Goal: Task Accomplishment & Management: Use online tool/utility

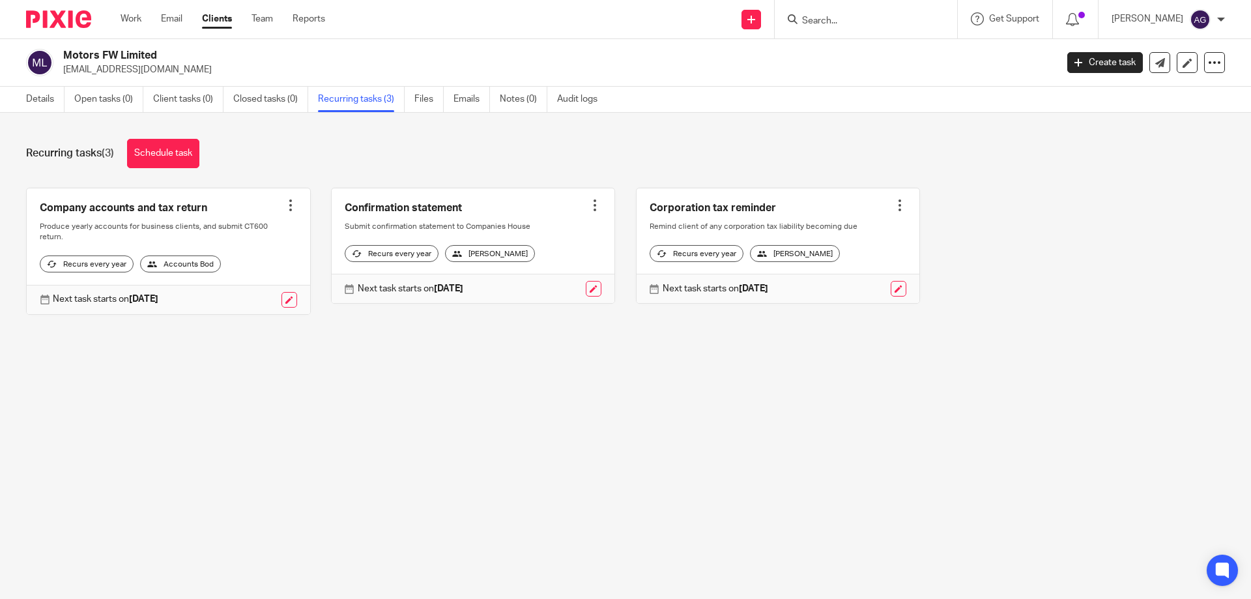
click at [892, 25] on input "Search" at bounding box center [859, 22] width 117 height 12
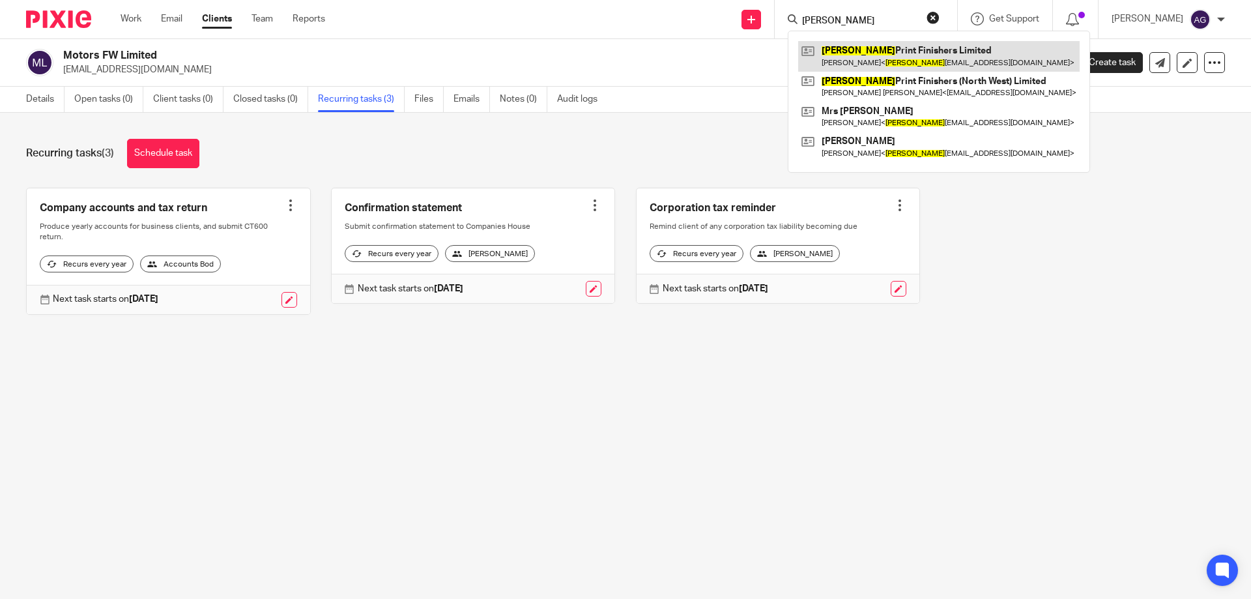
type input "[PERSON_NAME]"
click at [873, 50] on link at bounding box center [939, 56] width 282 height 30
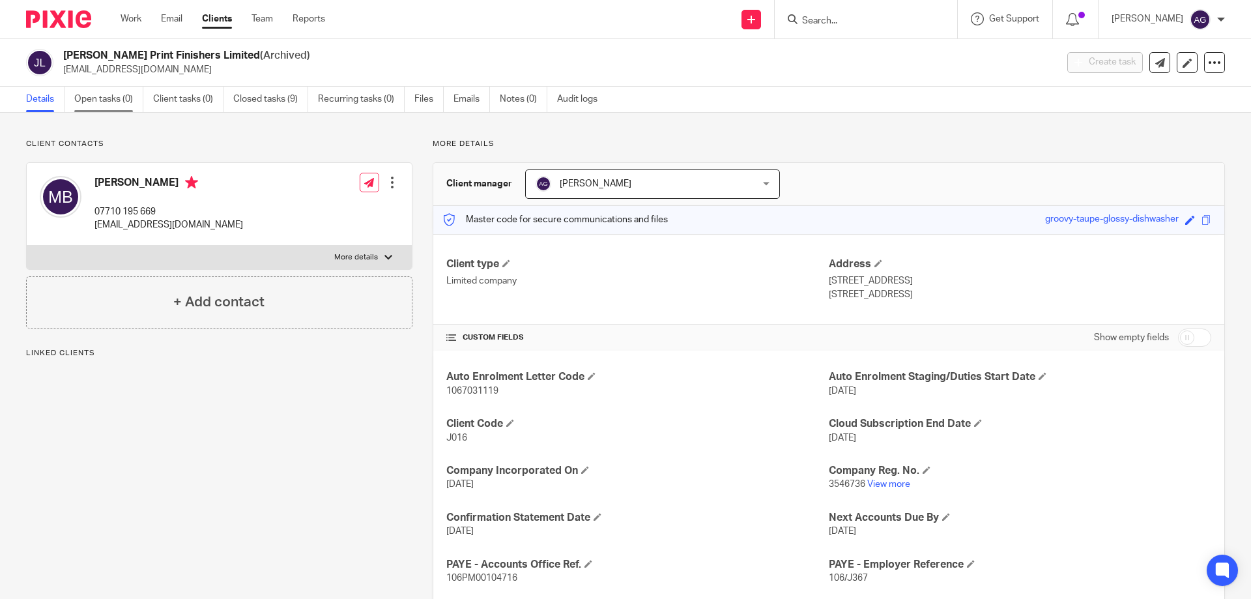
click at [106, 100] on link "Open tasks (0)" at bounding box center [108, 99] width 69 height 25
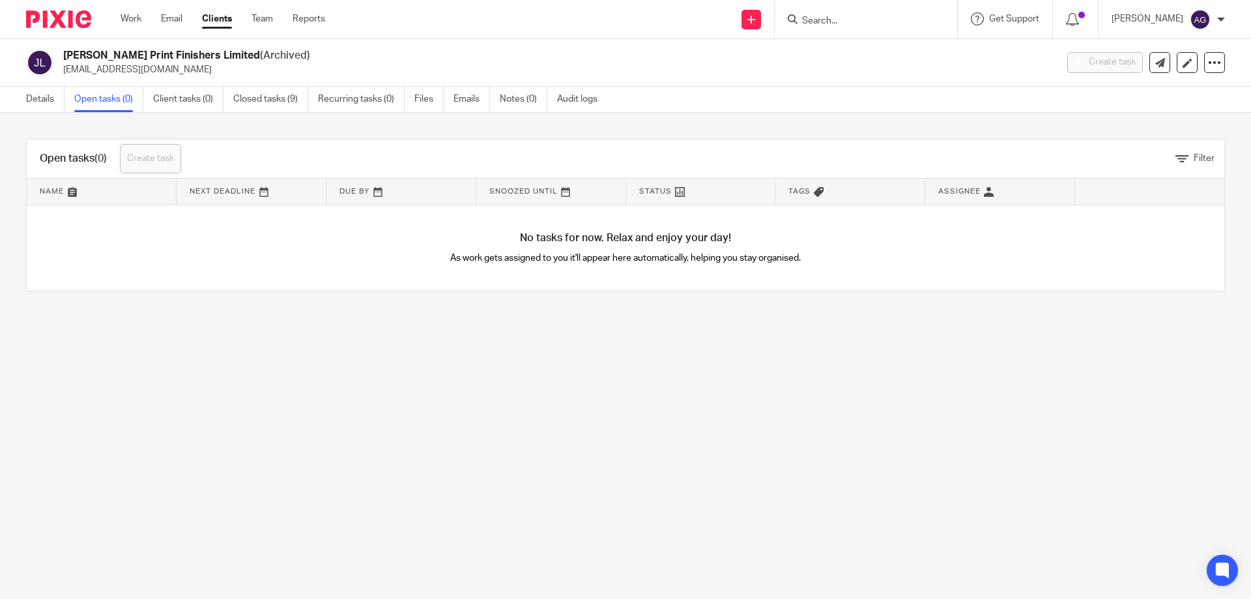
click at [832, 19] on input "Search" at bounding box center [859, 22] width 117 height 12
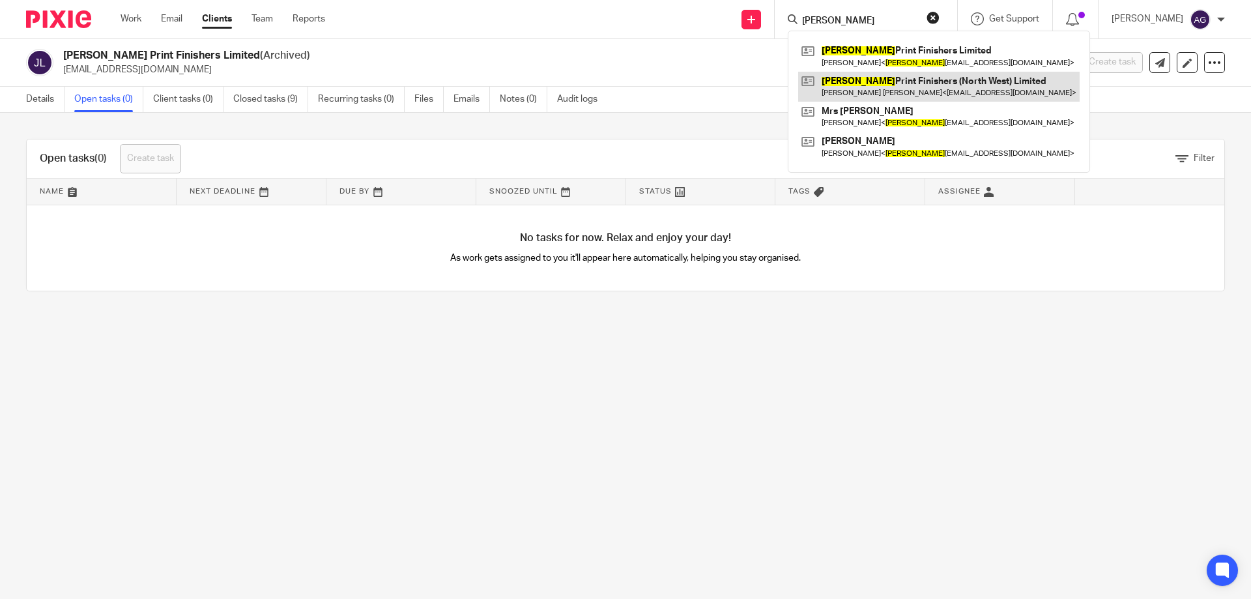
type input "[PERSON_NAME]"
click at [881, 93] on link at bounding box center [939, 87] width 282 height 30
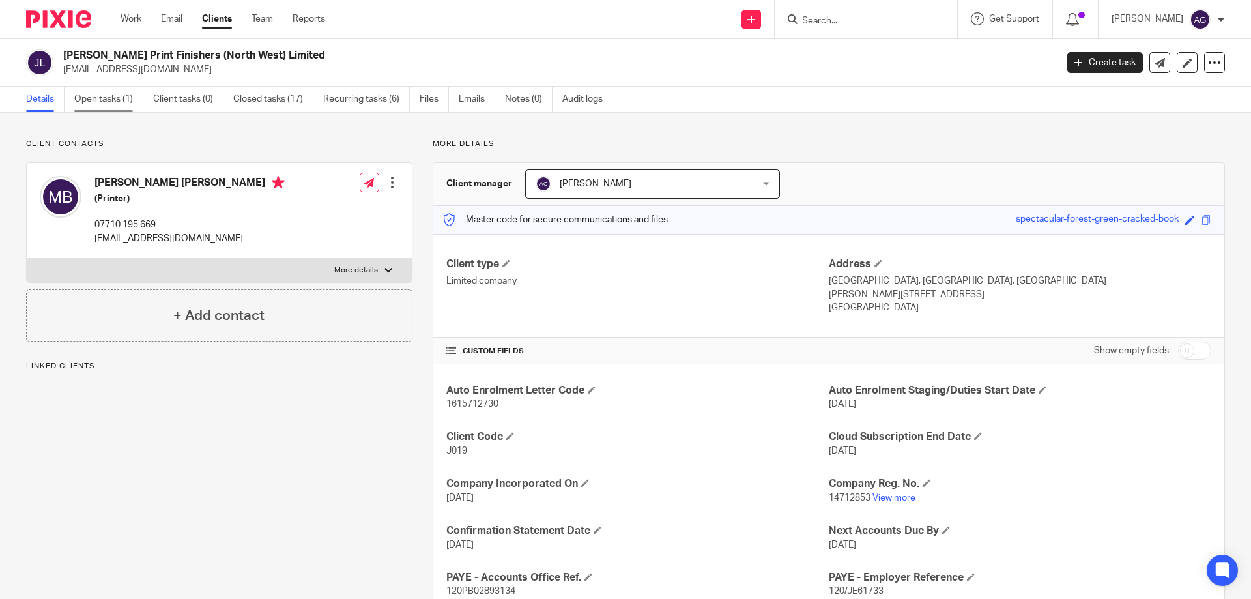
click at [80, 102] on link "Open tasks (1)" at bounding box center [108, 99] width 69 height 25
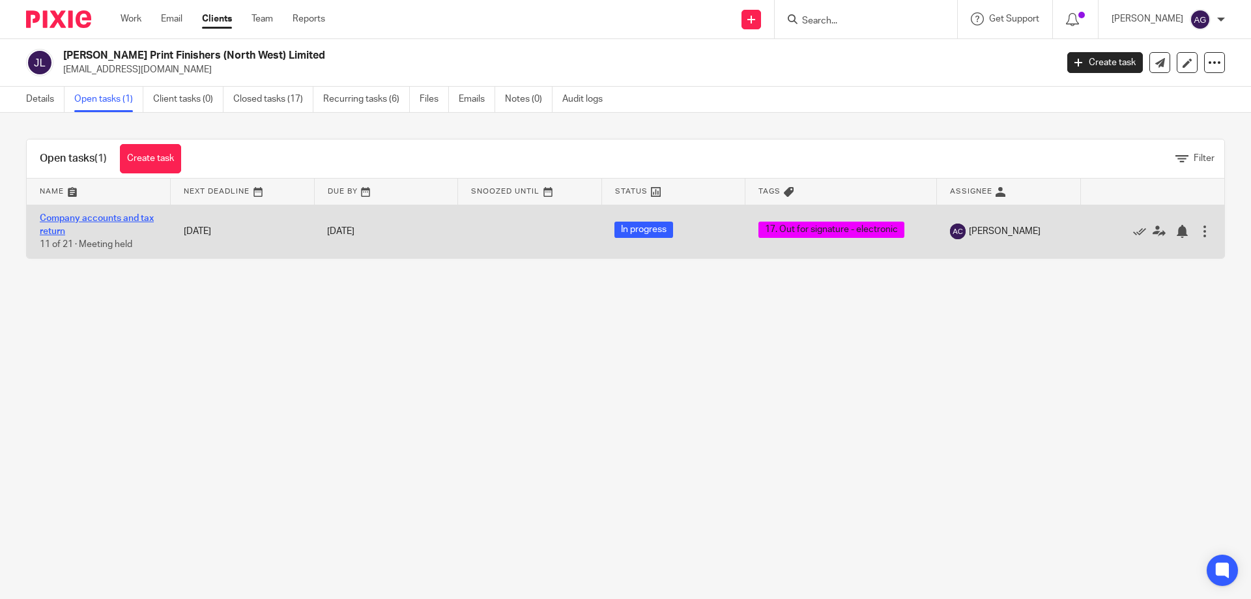
click at [111, 214] on link "Company accounts and tax return" at bounding box center [97, 225] width 114 height 22
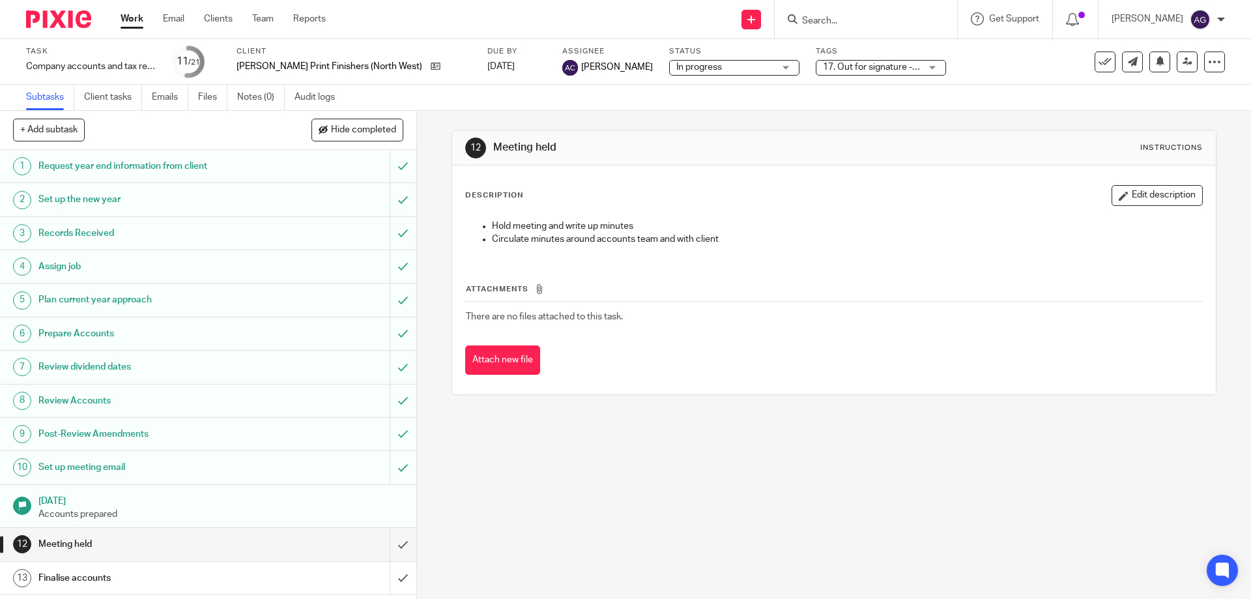
click at [866, 72] on span "17. Out for signature - electronic" at bounding box center [872, 68] width 98 height 14
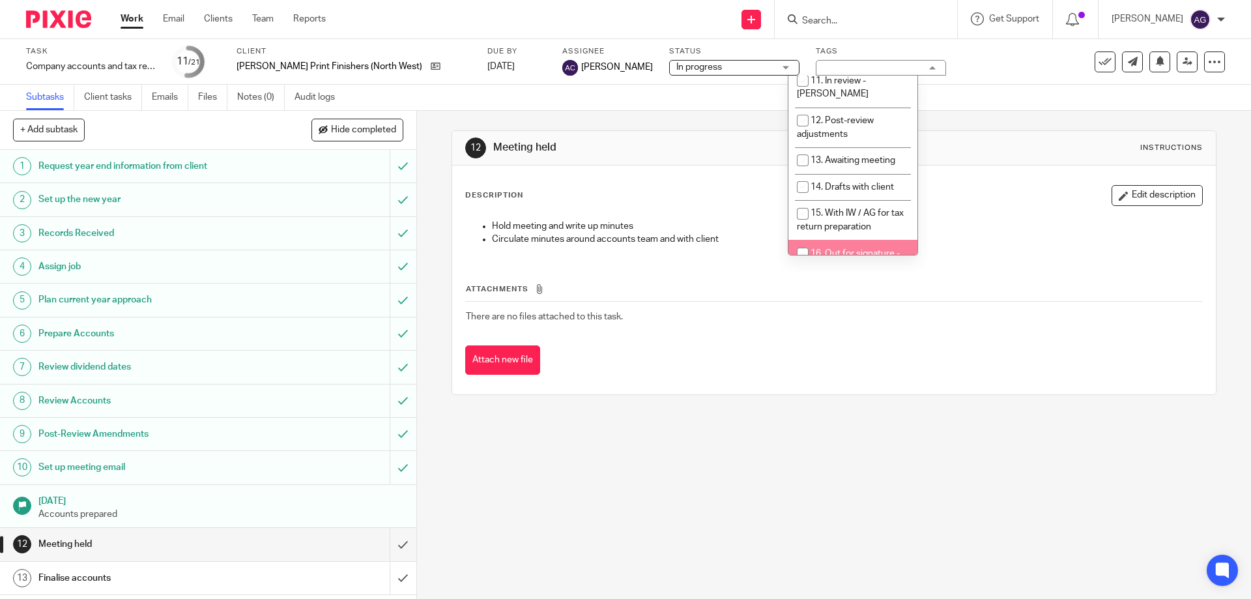
scroll to position [391, 0]
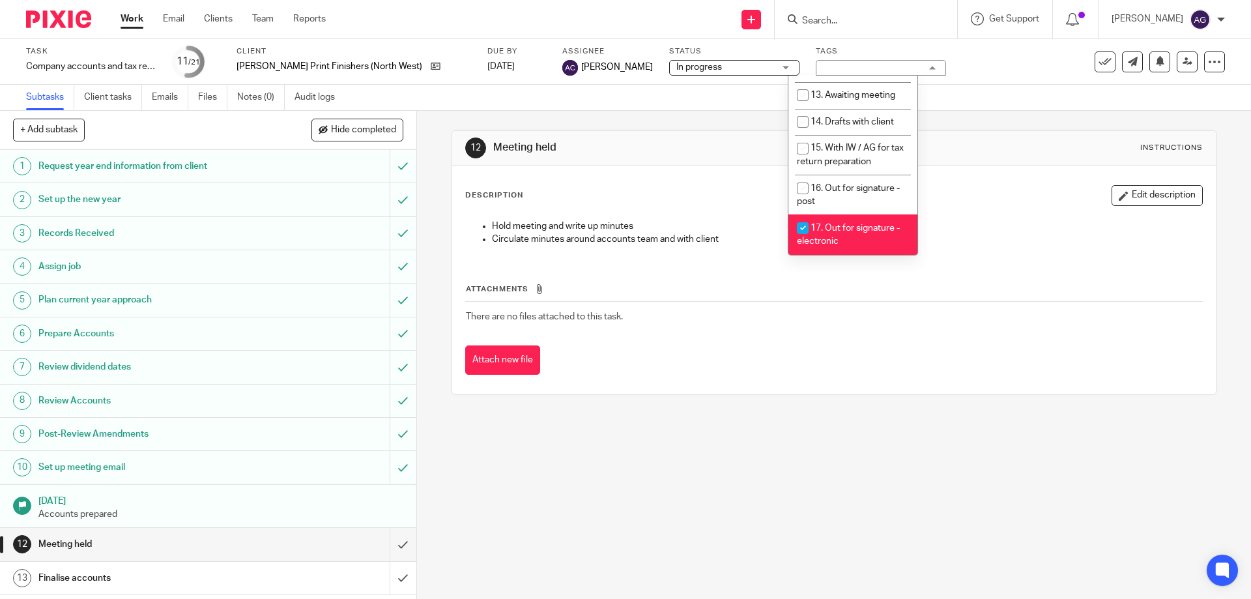
click at [830, 224] on span "17. Out for signature - electronic" at bounding box center [848, 235] width 103 height 23
checkbox input "false"
click at [826, 263] on span "18. Signed documents received" at bounding box center [850, 274] width 106 height 23
checkbox input "true"
click at [1001, 195] on div "Description Edit description" at bounding box center [833, 195] width 737 height 21
